Goal: Task Accomplishment & Management: Manage account settings

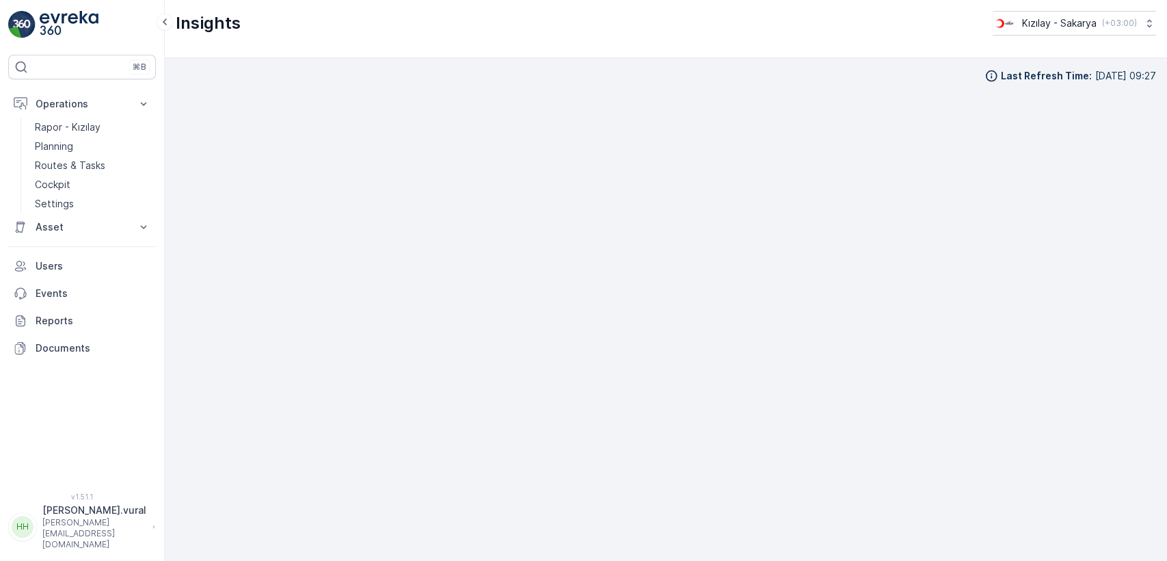
scroll to position [15, 0]
click at [98, 168] on p "Routes & Tasks" at bounding box center [70, 166] width 70 height 14
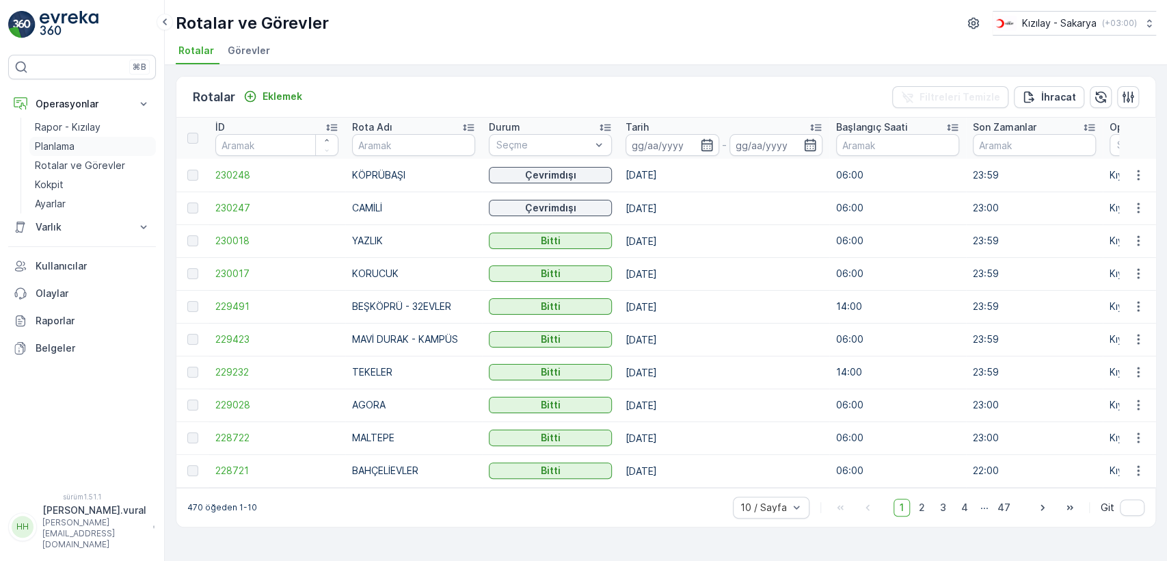
click at [81, 144] on link "Planlama" at bounding box center [92, 146] width 127 height 19
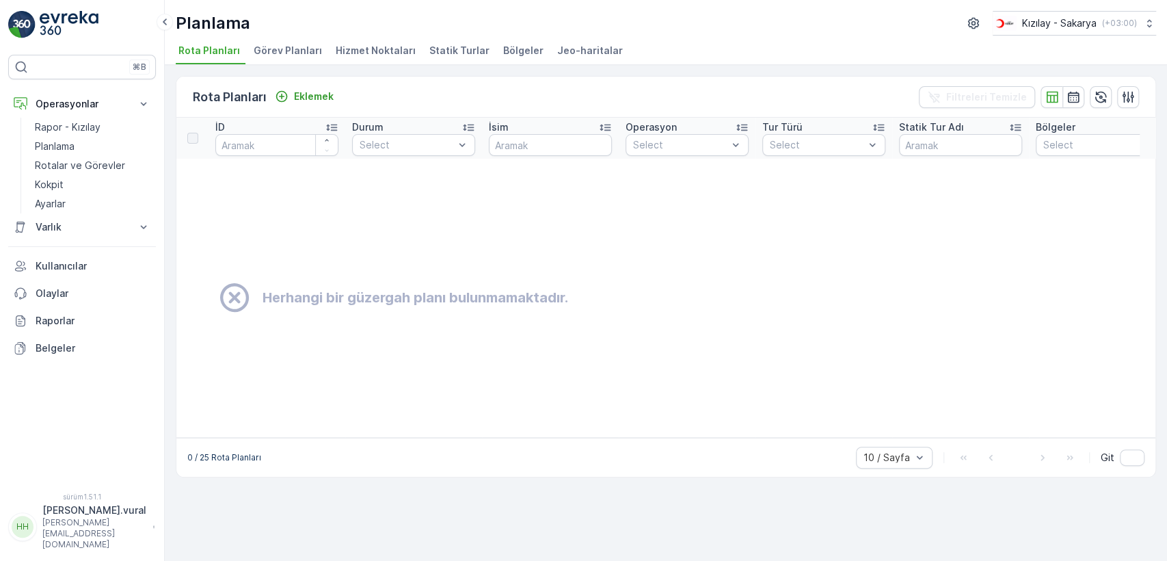
click at [518, 50] on font "Bölgeler" at bounding box center [523, 50] width 40 height 12
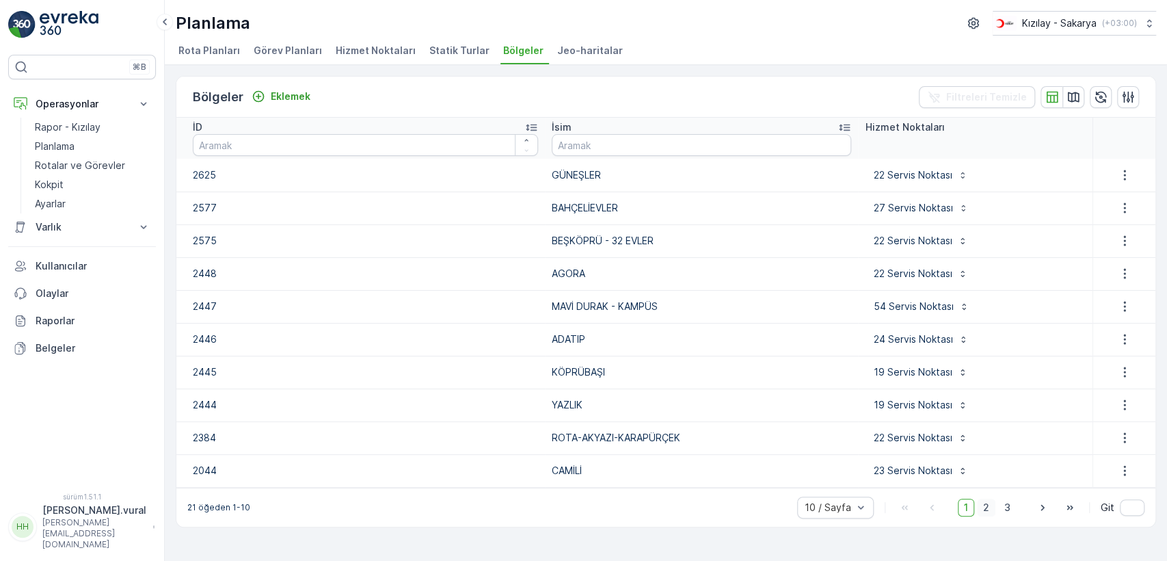
click at [985, 506] on font "2" at bounding box center [986, 507] width 6 height 12
click at [1120, 204] on icon "button" at bounding box center [1125, 208] width 14 height 14
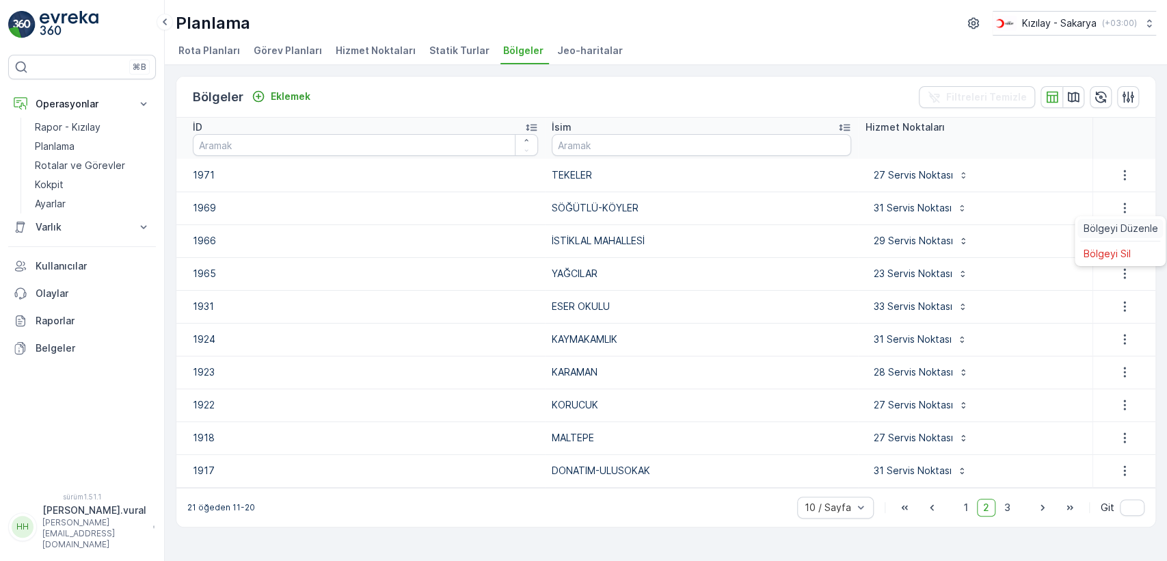
click at [1116, 222] on span "Bölgeyi Düzenle" at bounding box center [1120, 229] width 75 height 14
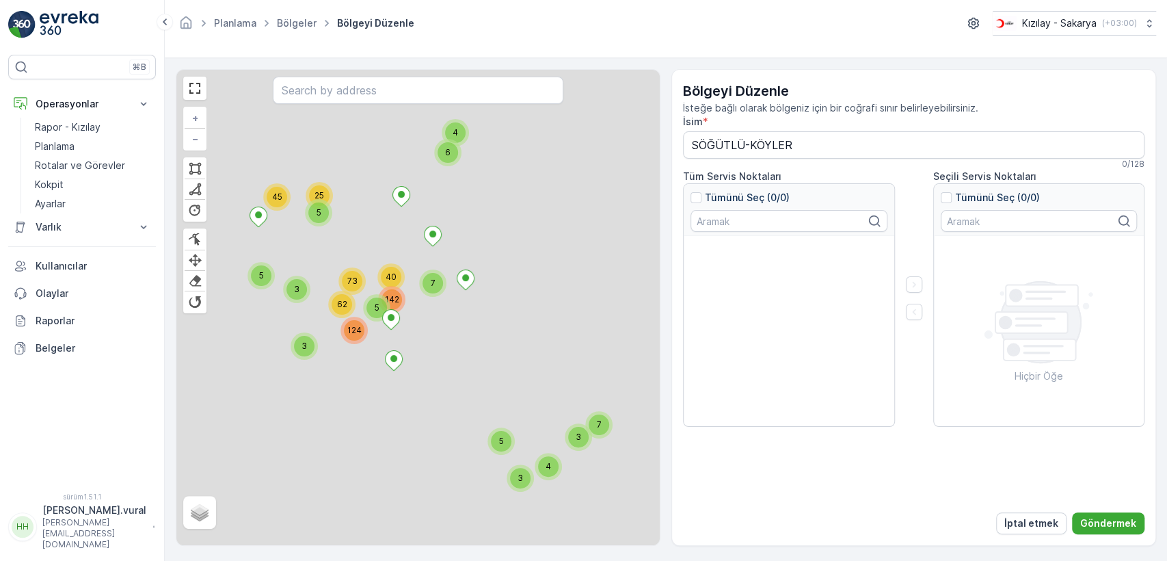
type input "SÖĞÜTLÜ-KÖYLER"
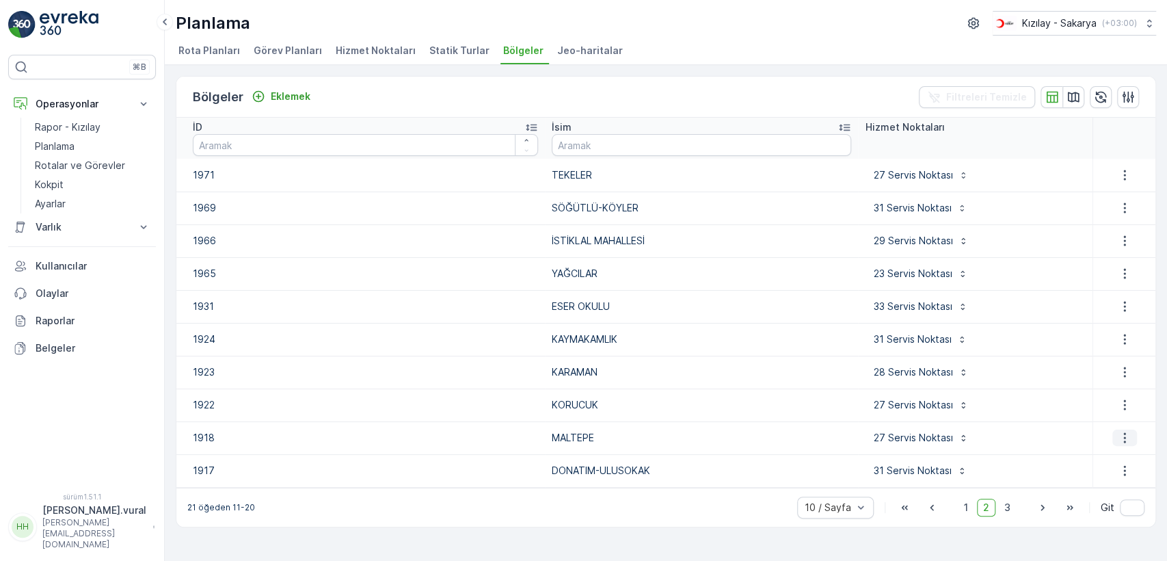
click at [1118, 434] on icon "button" at bounding box center [1125, 438] width 14 height 14
click at [1117, 453] on font "Bölgeyi Düzenle" at bounding box center [1120, 458] width 75 height 12
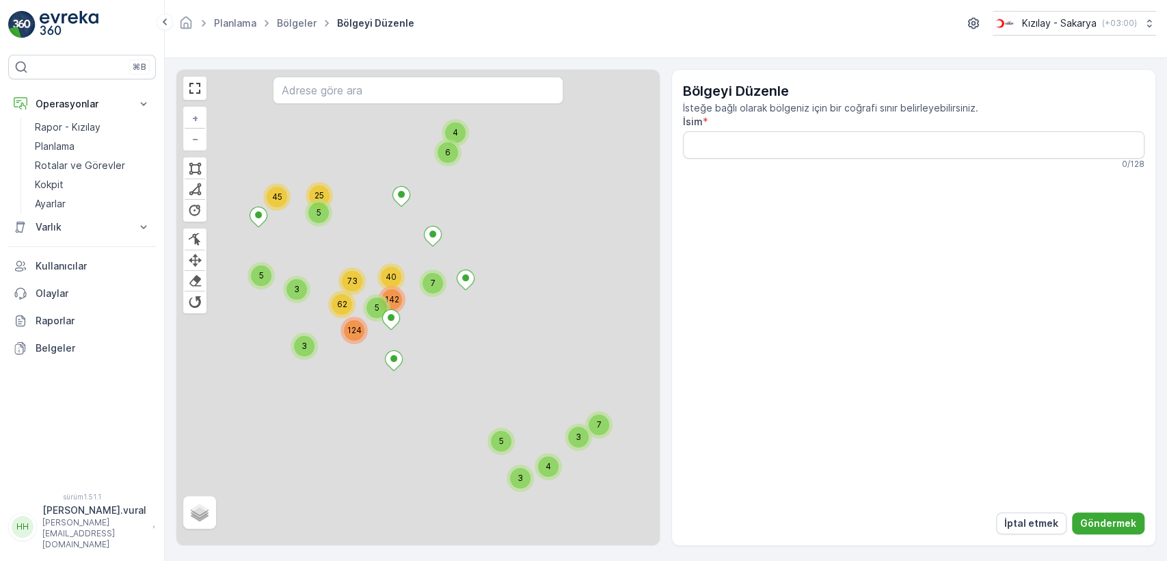
type input "MALTEPE"
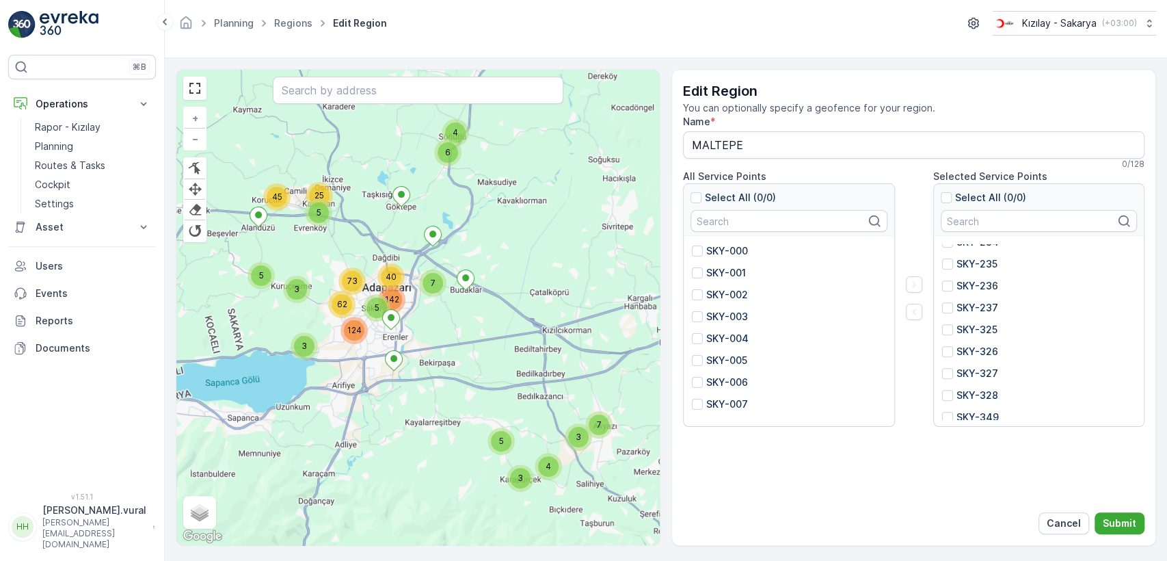
scroll to position [416, 0]
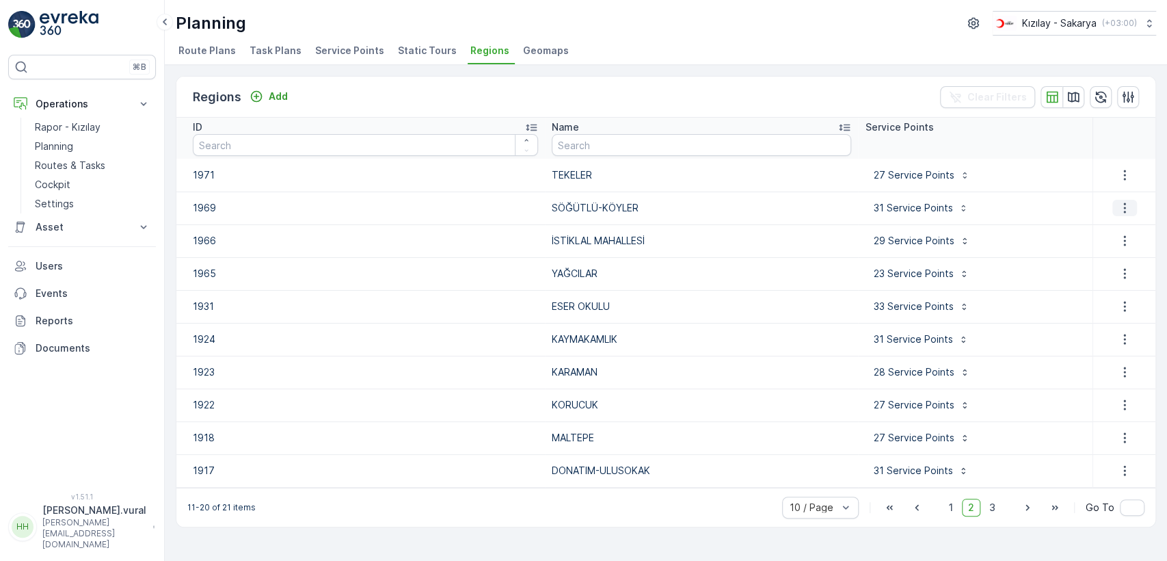
click at [1127, 213] on icon "button" at bounding box center [1125, 208] width 14 height 14
click at [1122, 226] on span "Edit Region" at bounding box center [1122, 229] width 53 height 14
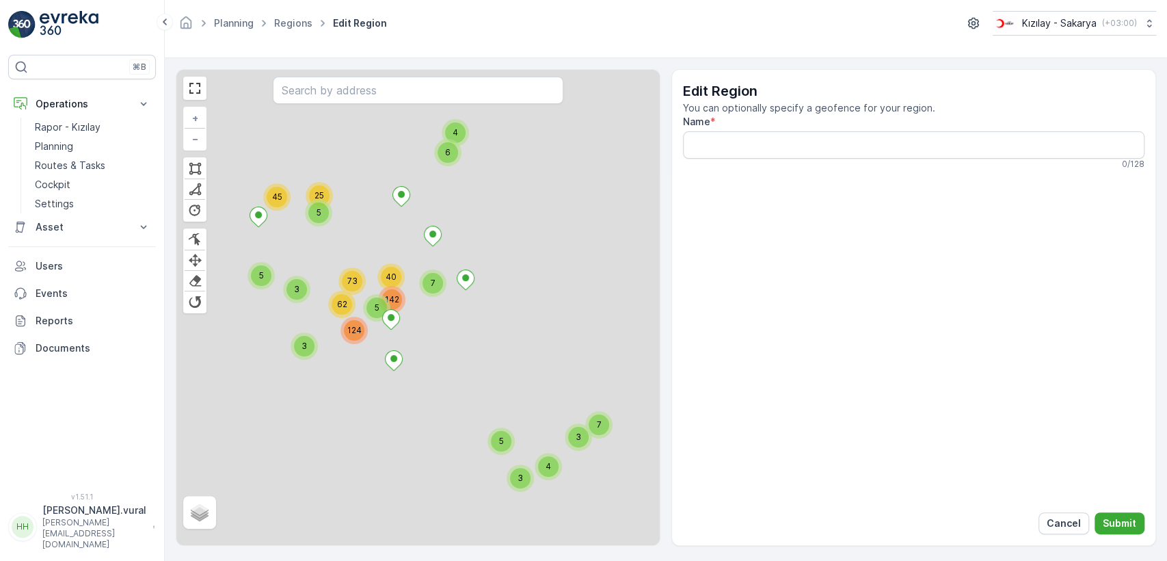
type input "SÖĞÜTLÜ-KÖYLER"
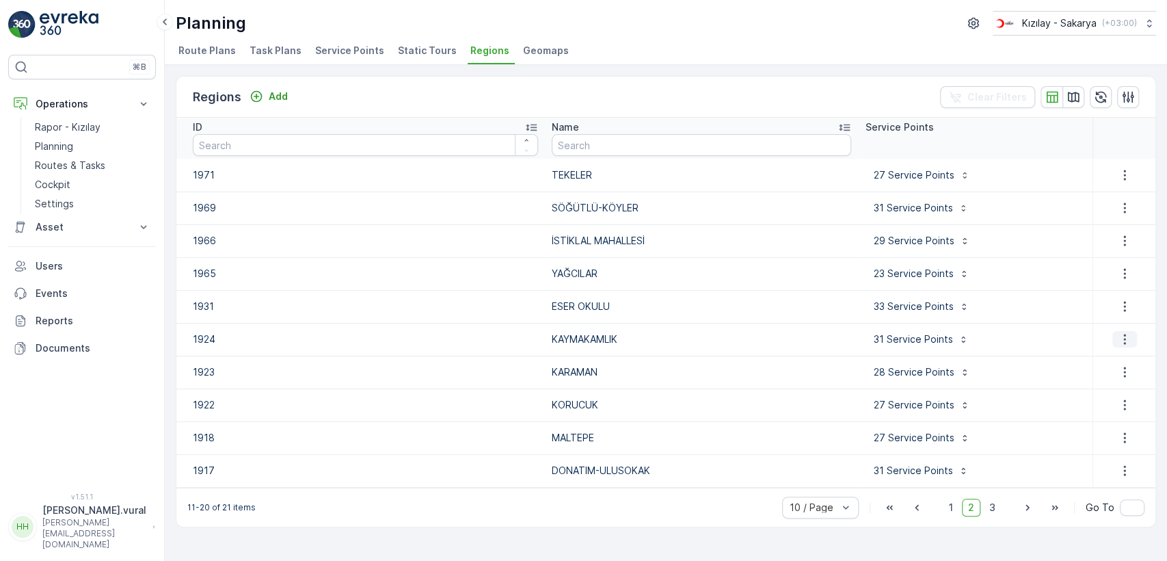
click at [1119, 341] on icon "button" at bounding box center [1125, 339] width 14 height 14
click at [1116, 356] on span "Edit Region" at bounding box center [1122, 360] width 53 height 14
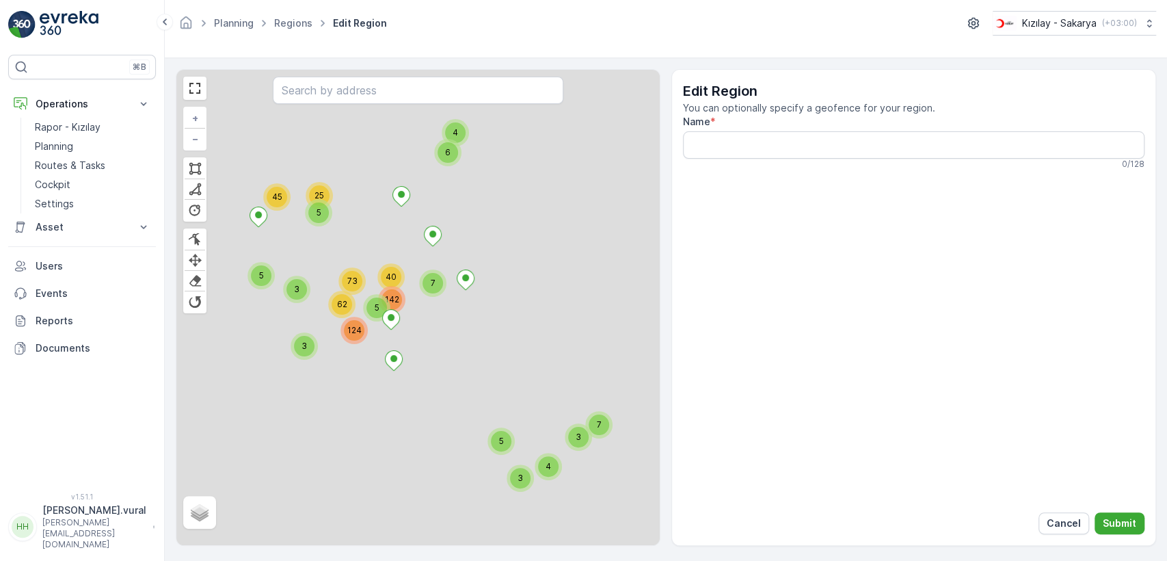
type input "KAYMAKAMLIK"
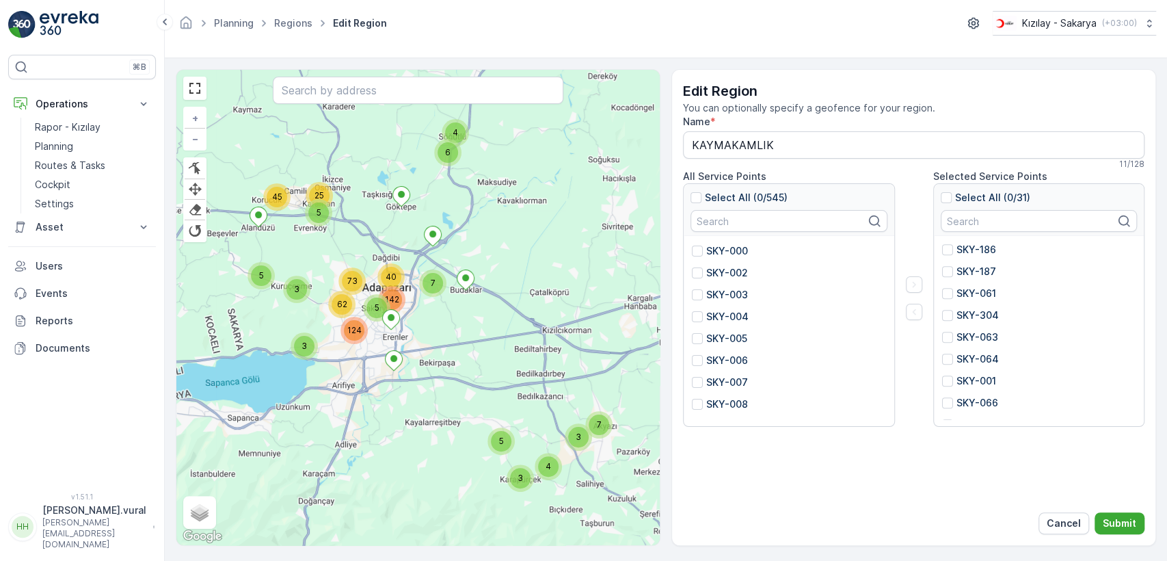
scroll to position [503, 0]
